Goal: Transaction & Acquisition: Purchase product/service

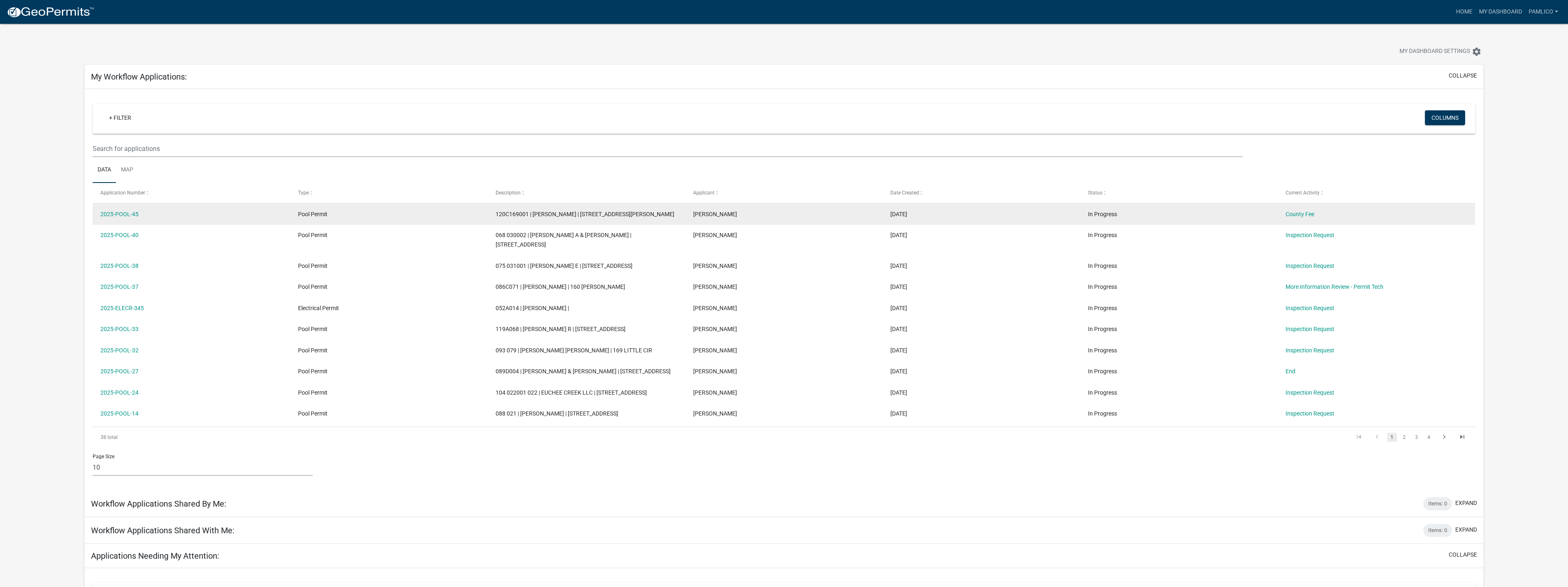
click at [1296, 210] on div "County Fee" at bounding box center [1376, 214] width 181 height 9
click at [1297, 212] on link "County Fee" at bounding box center [1300, 214] width 29 height 7
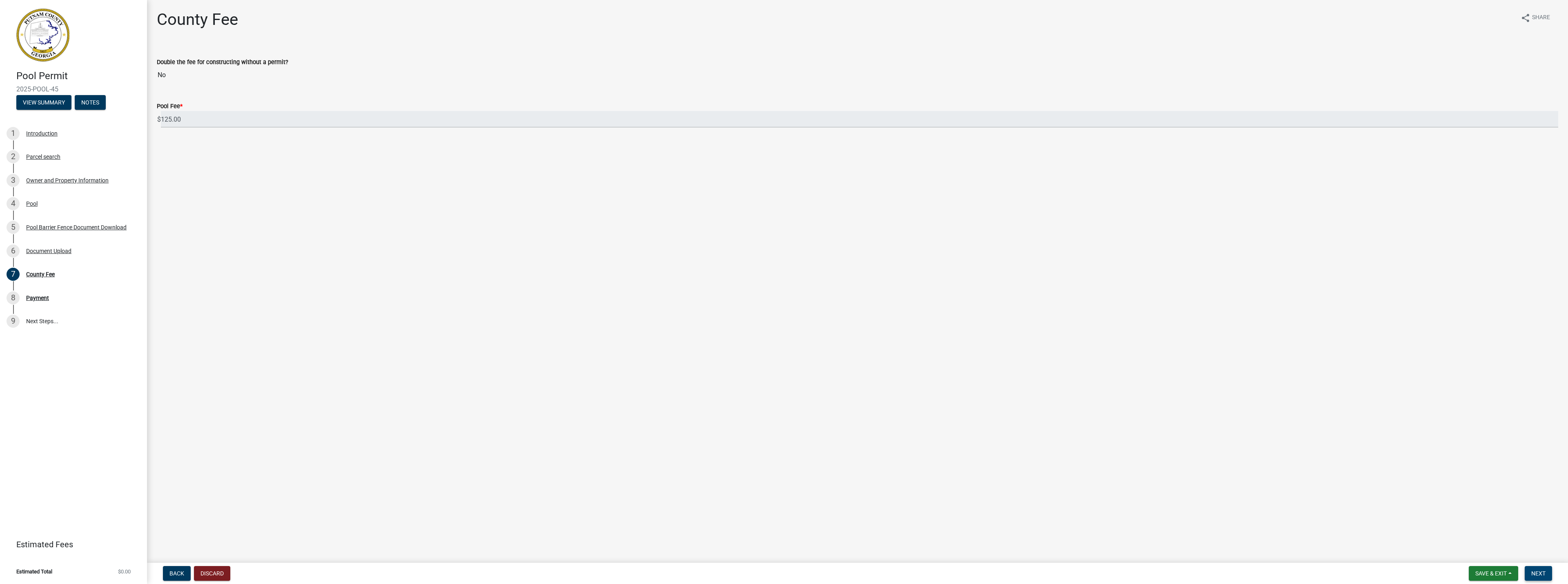
click at [1541, 575] on span "Next" at bounding box center [1538, 573] width 14 height 7
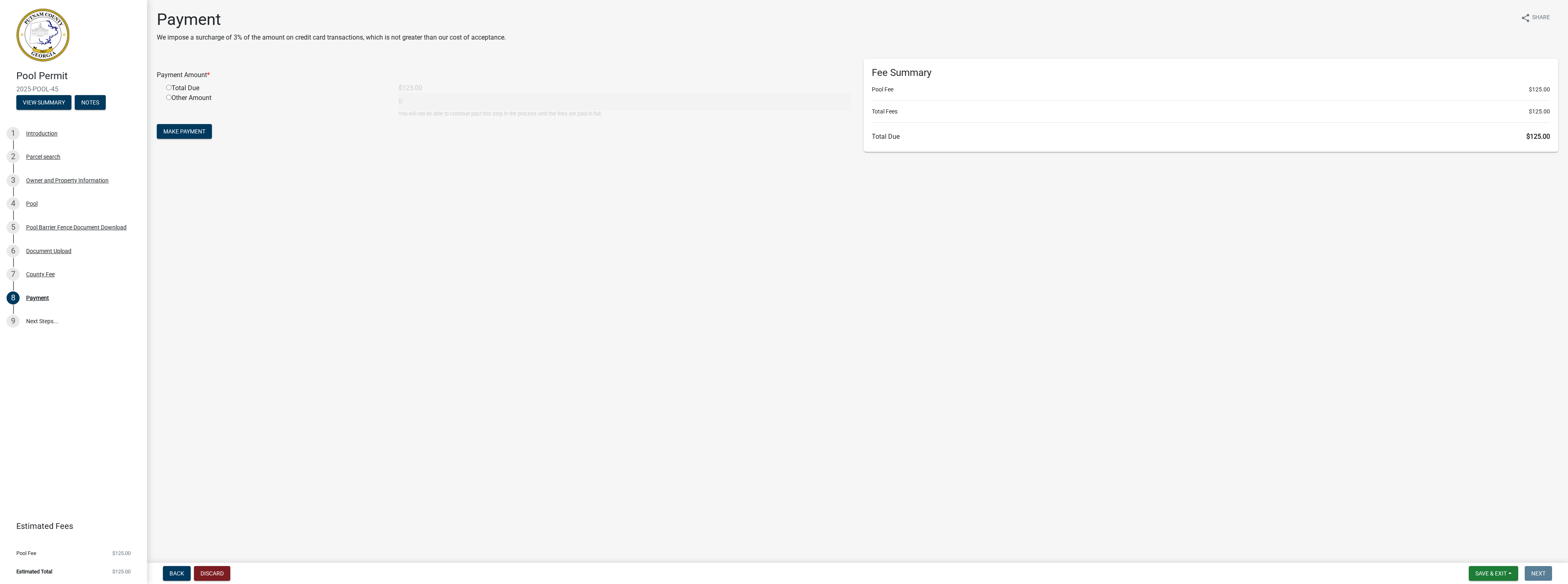
click at [168, 97] on input "radio" at bounding box center [169, 97] width 5 height 5
radio input "true"
click at [169, 86] on input "radio" at bounding box center [169, 88] width 5 height 5
radio input "true"
radio input "false"
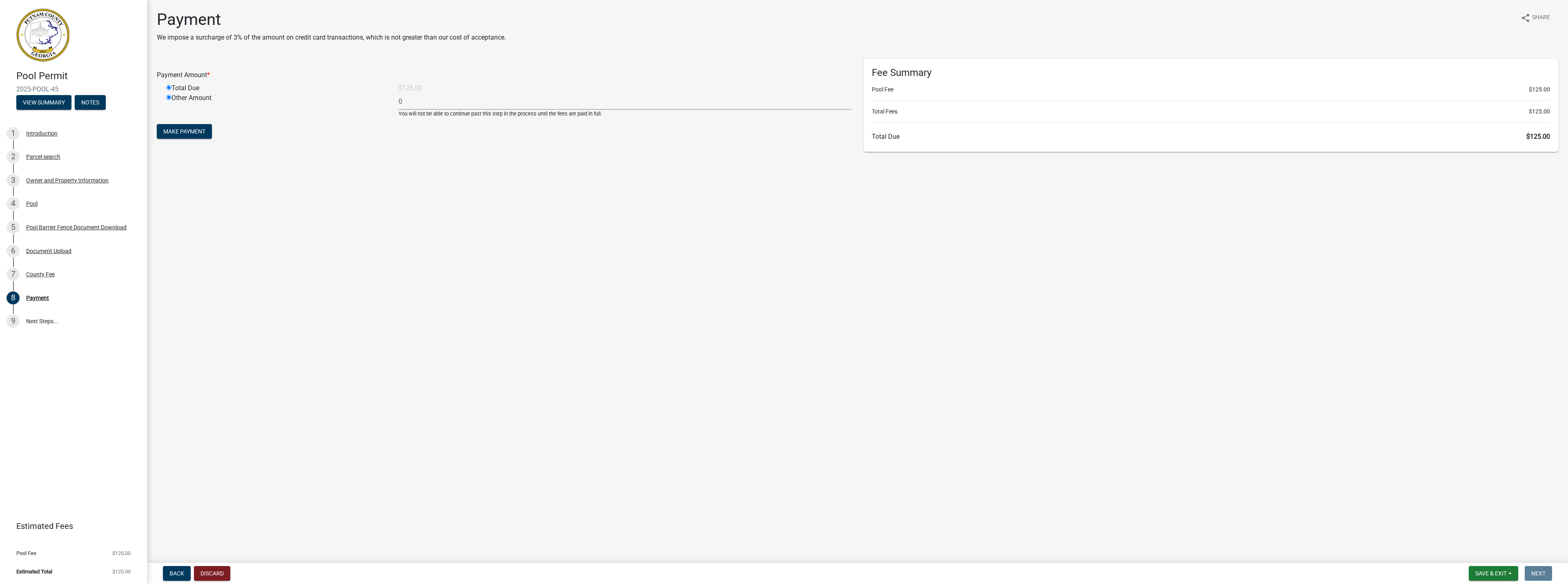
type input "125"
click at [183, 131] on span "Make Payment" at bounding box center [184, 131] width 42 height 7
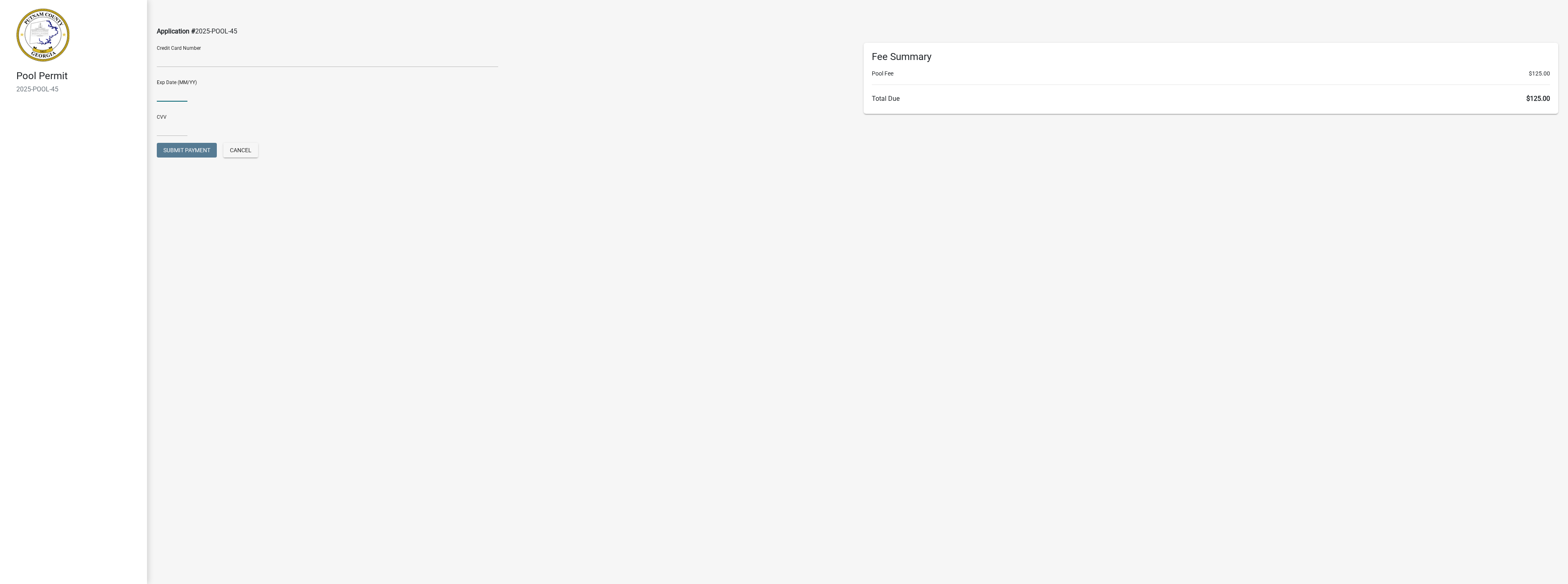
click at [163, 93] on input "text" at bounding box center [172, 94] width 30 height 17
click at [172, 127] on input "text" at bounding box center [172, 128] width 30 height 17
drag, startPoint x: 164, startPoint y: 92, endPoint x: 178, endPoint y: 94, distance: 14.1
click at [165, 92] on input "0330" at bounding box center [172, 94] width 30 height 17
type input "03/30"
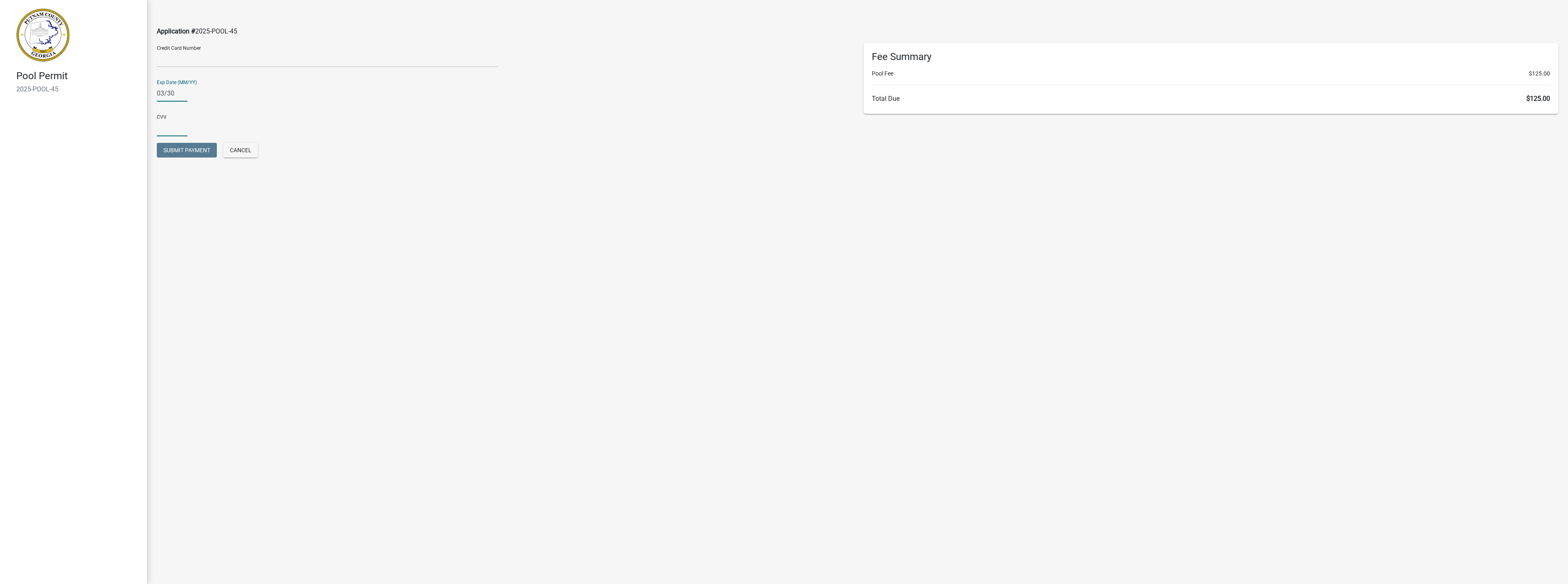
click at [171, 126] on input "text" at bounding box center [172, 128] width 30 height 17
type input "1719"
click at [199, 145] on button "Submit Payment" at bounding box center [187, 150] width 60 height 15
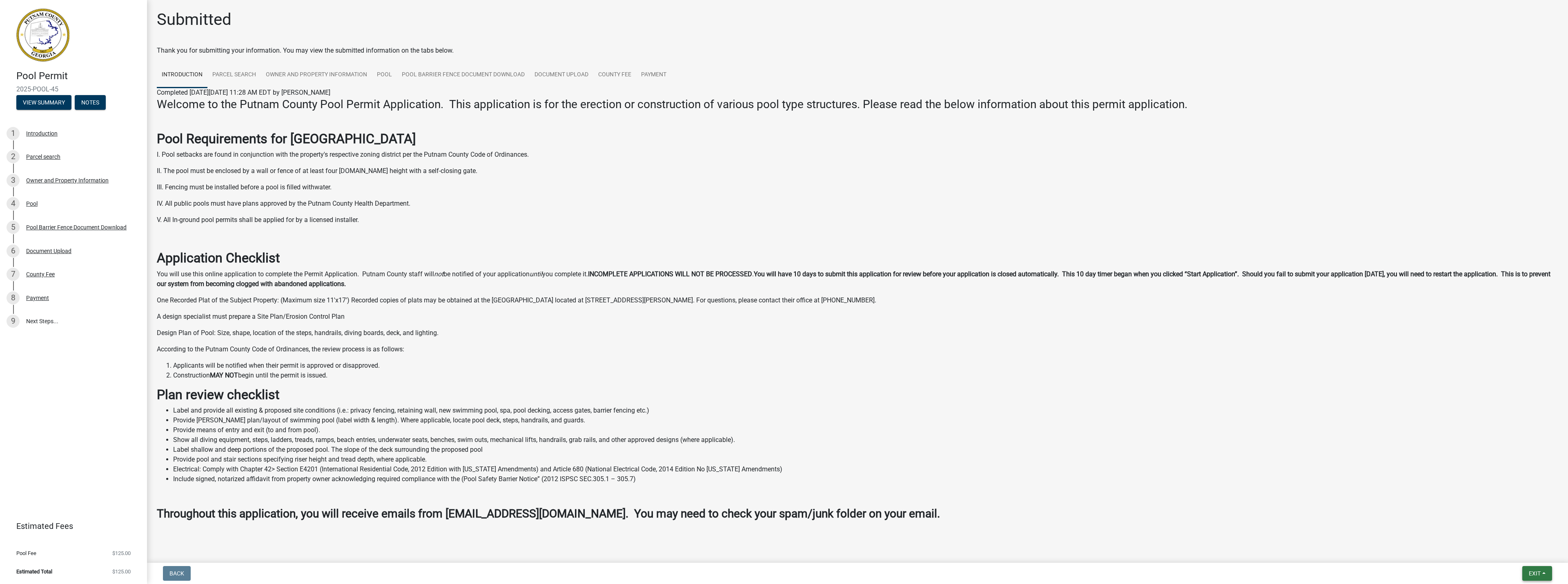
click at [1538, 574] on span "Exit" at bounding box center [1535, 573] width 12 height 7
click at [1494, 558] on button "Save & Exit" at bounding box center [1519, 552] width 65 height 19
